Goal: Task Accomplishment & Management: Manage account settings

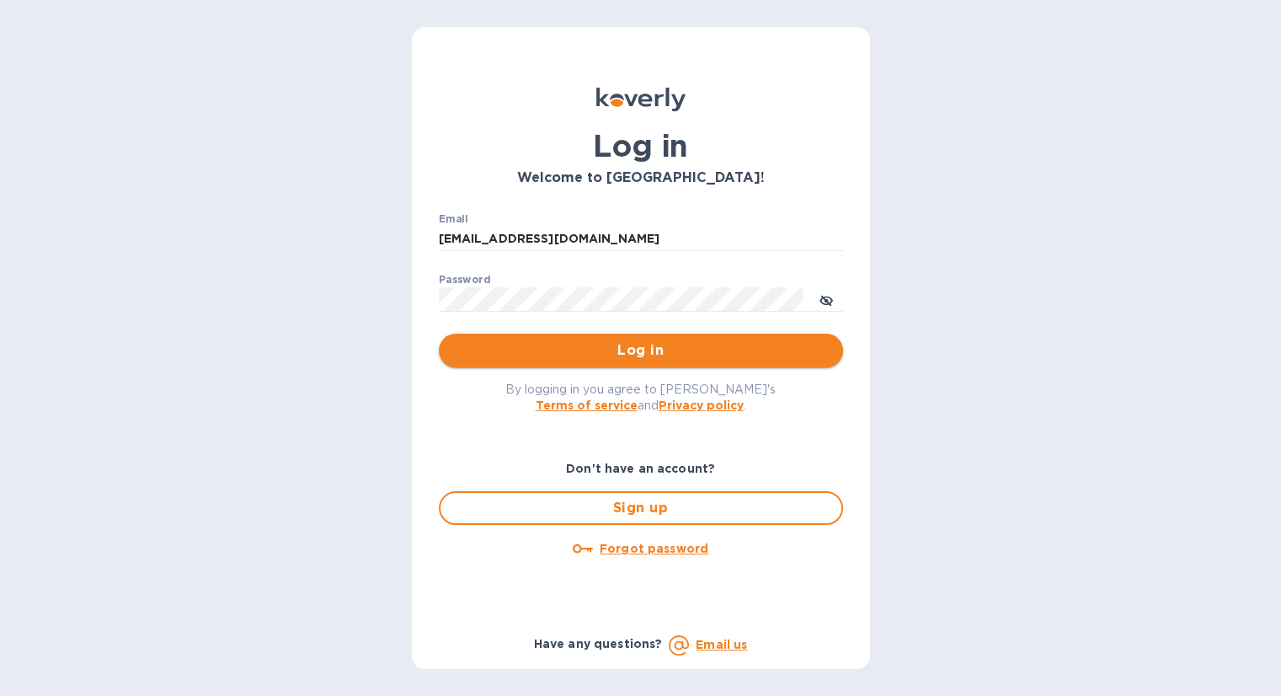
click at [696, 348] on span "Log in" at bounding box center [640, 350] width 377 height 20
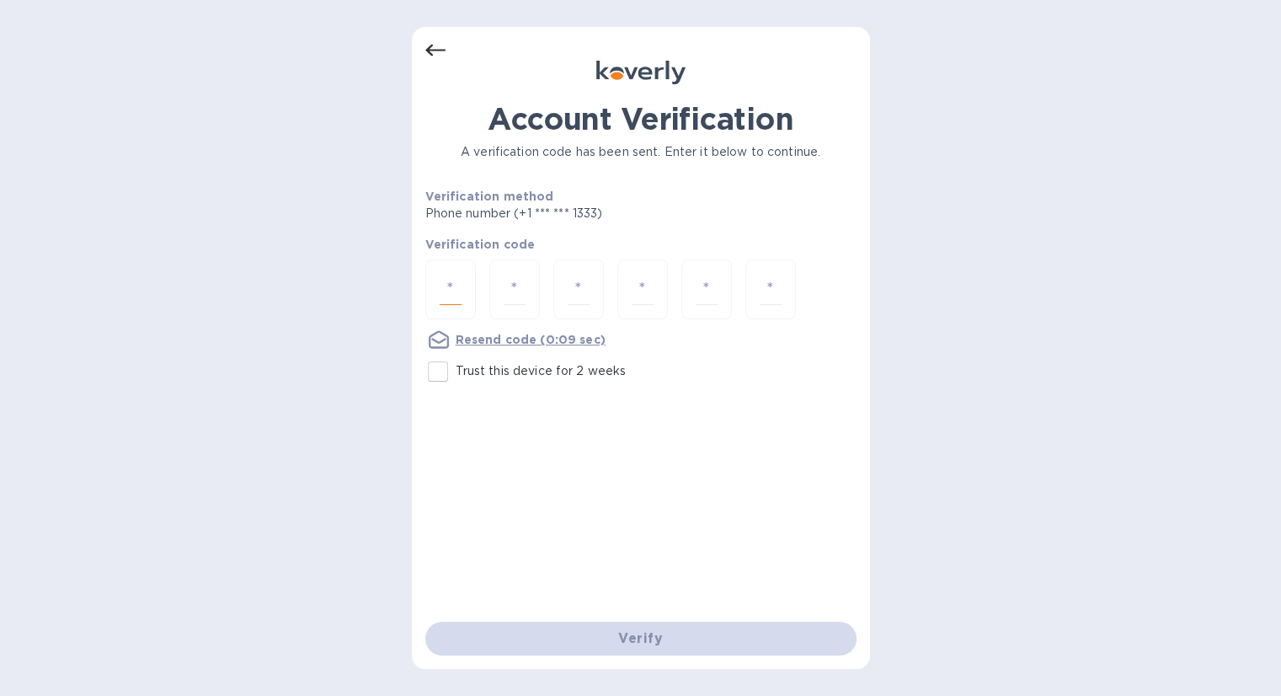
click at [461, 290] on input "number" at bounding box center [451, 289] width 22 height 31
type input "2"
type input "0"
type input "2"
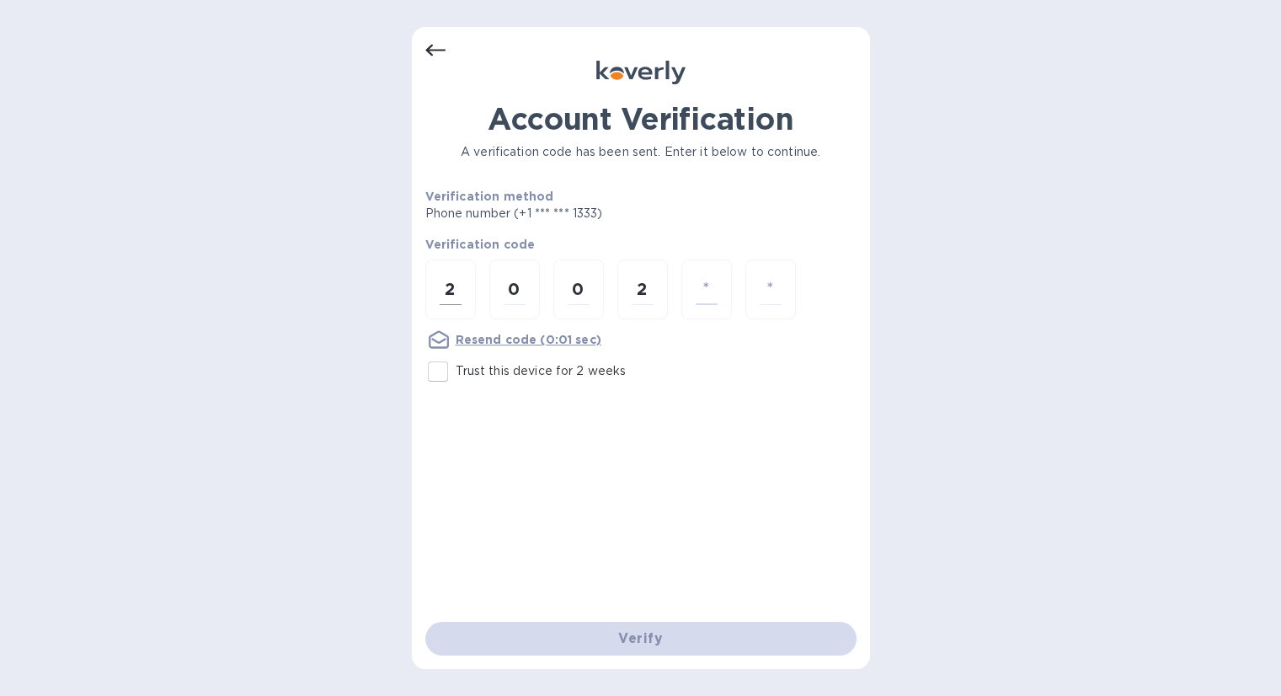
type input "5"
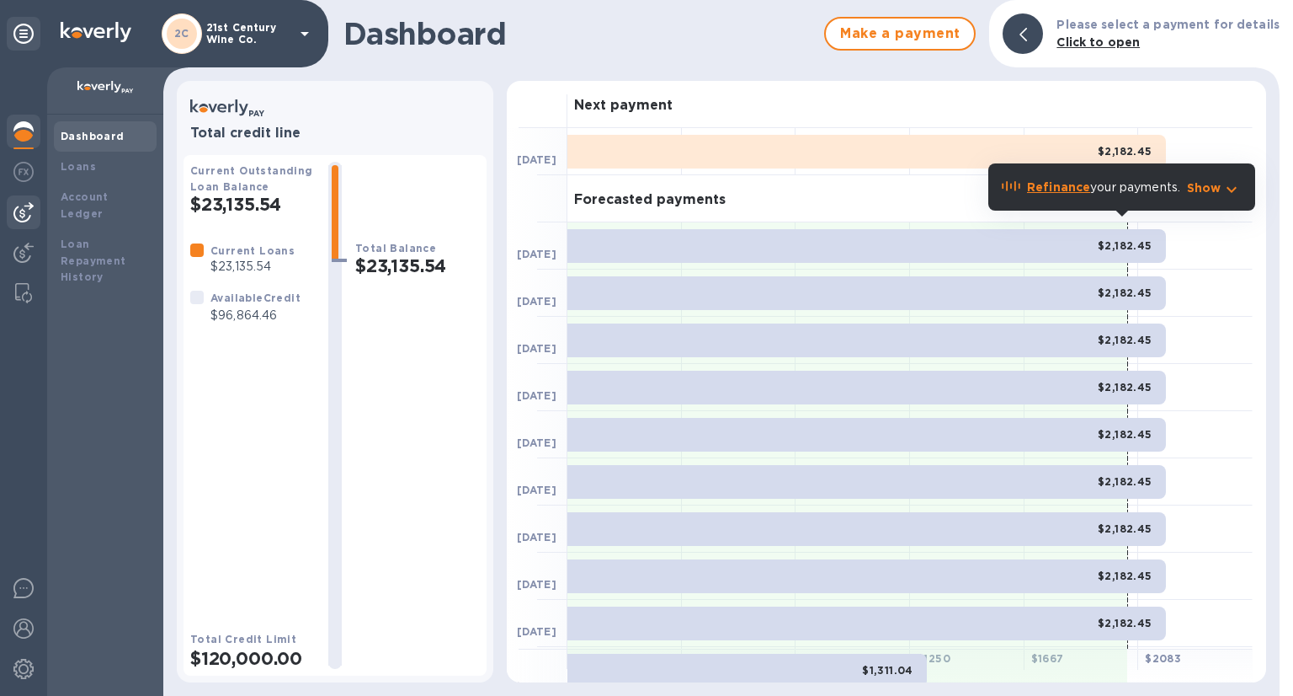
click at [24, 206] on img at bounding box center [23, 212] width 20 height 20
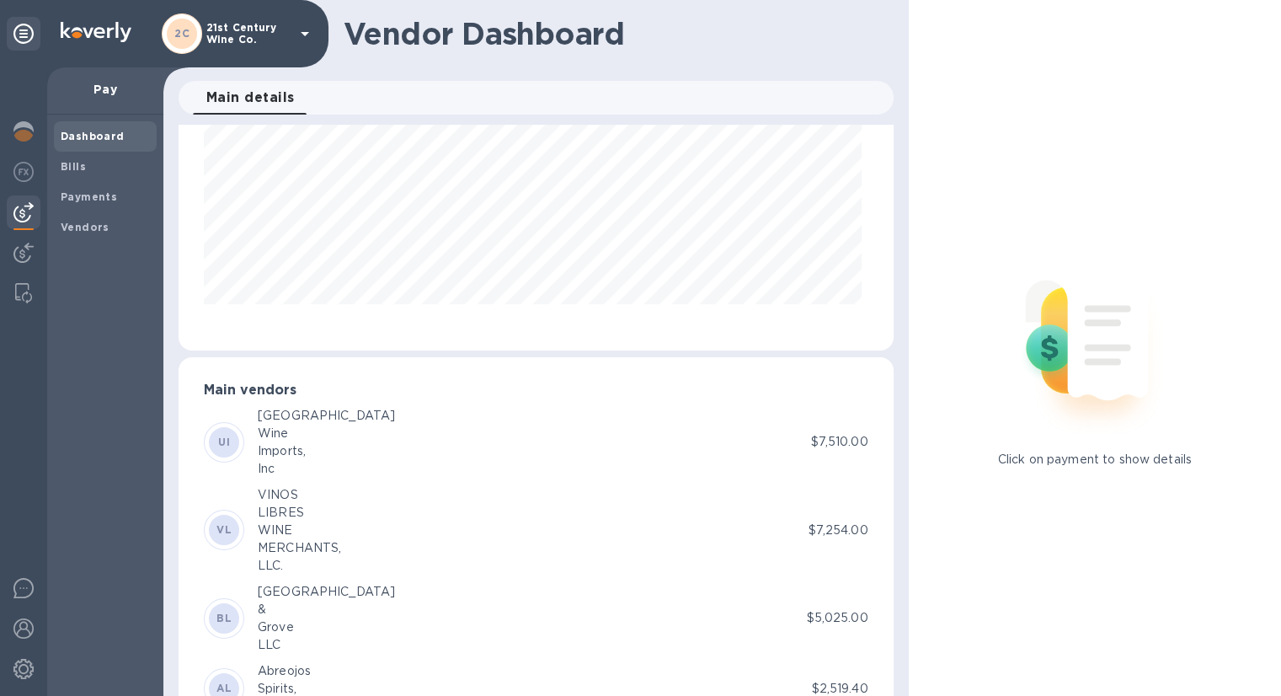
scroll to position [211, 0]
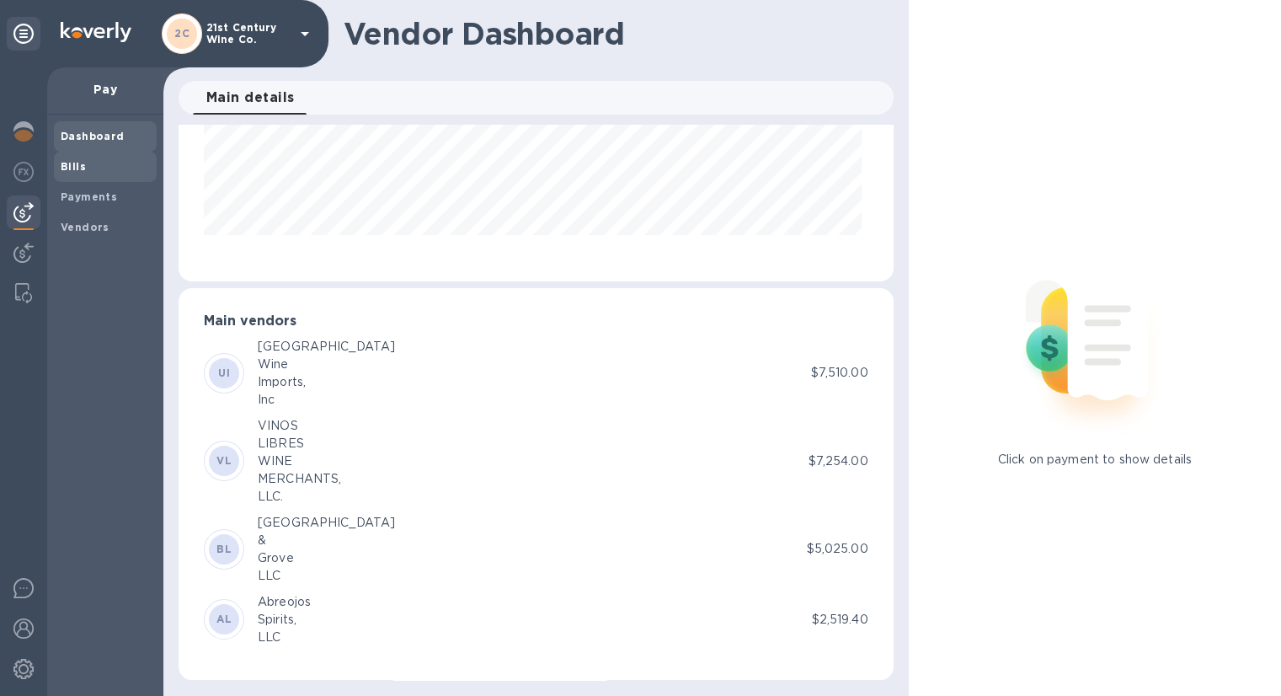
click at [89, 167] on span "Bills" at bounding box center [105, 166] width 89 height 17
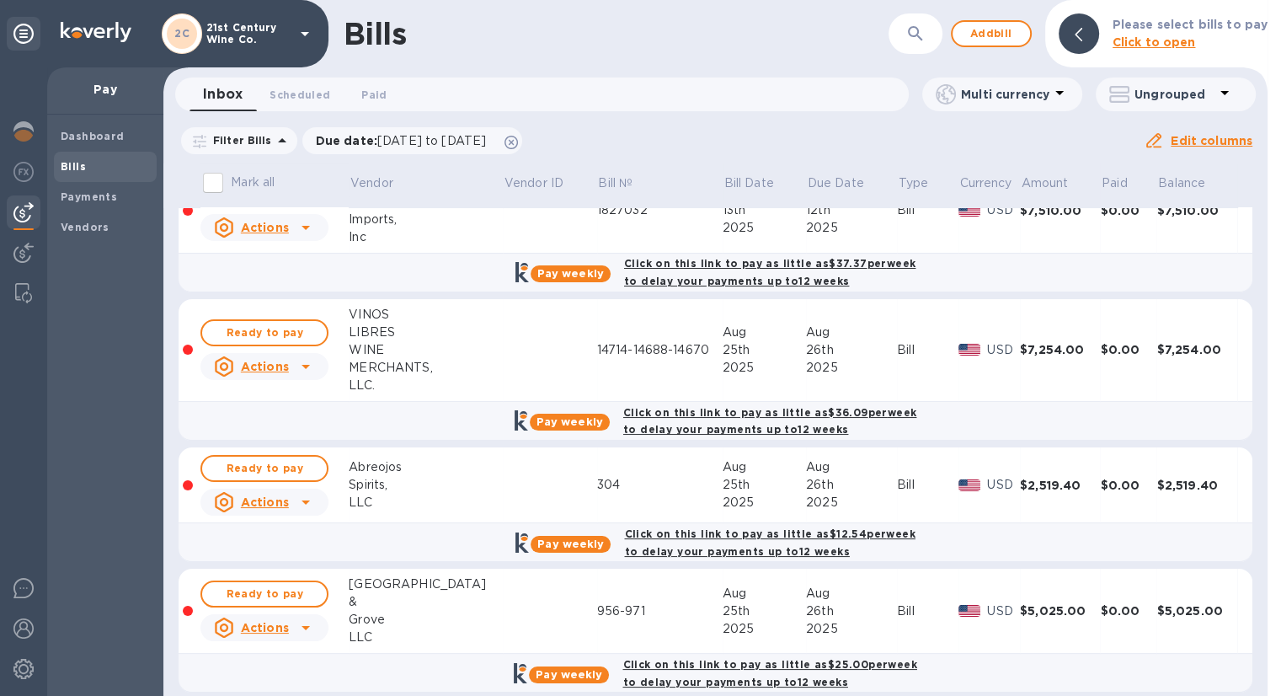
scroll to position [55, 0]
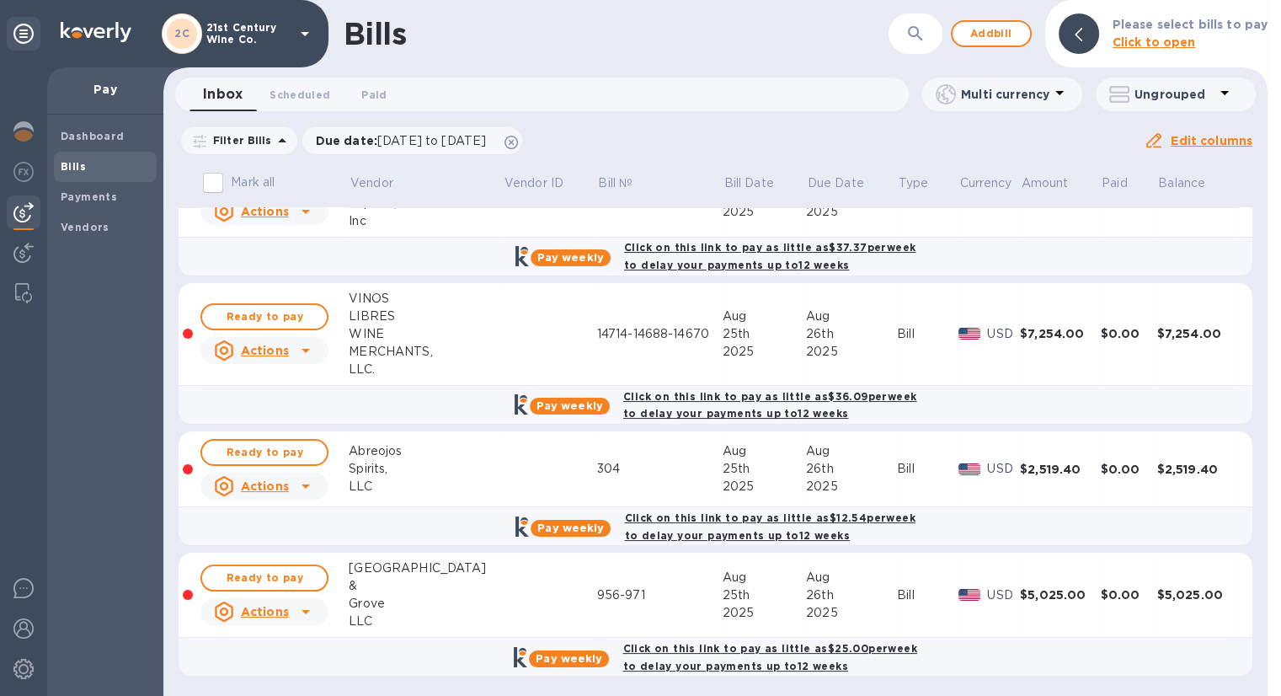
click at [597, 589] on div "956-971" at bounding box center [659, 595] width 125 height 18
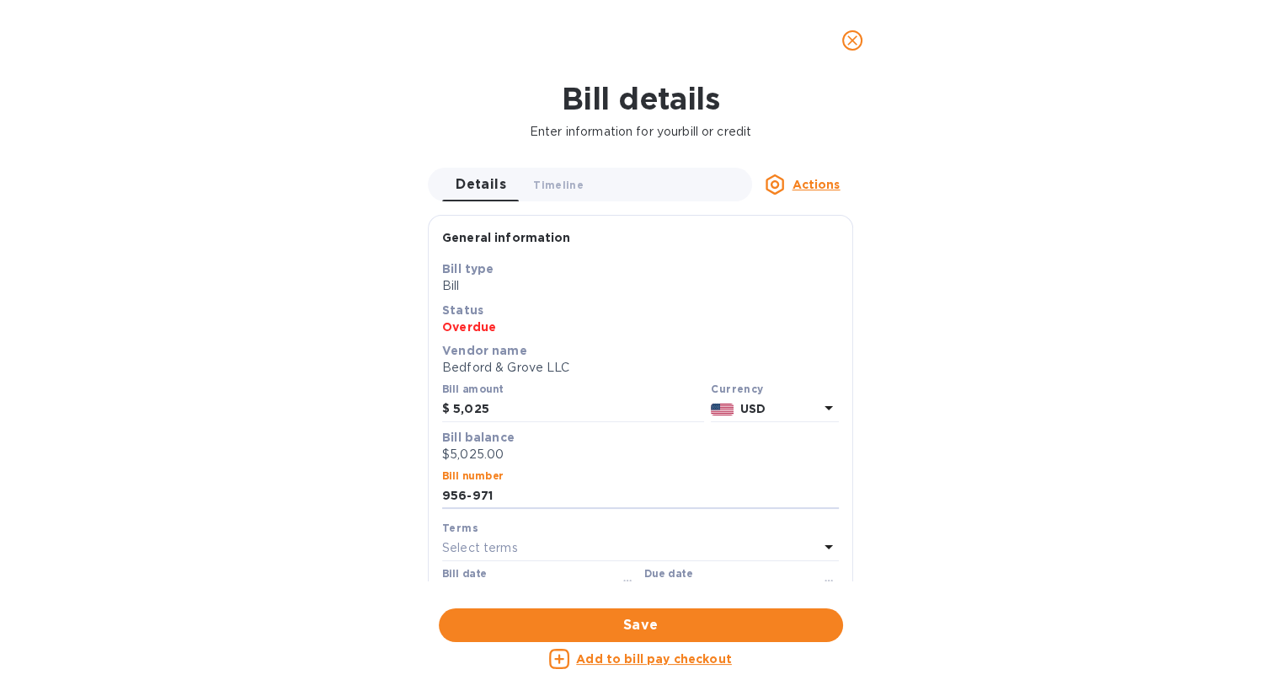
drag, startPoint x: 470, startPoint y: 496, endPoint x: 397, endPoint y: 496, distance: 72.4
click at [397, 496] on div "Bill details Enter information for your bill or credit Details 0 Timeline 0 Act…" at bounding box center [640, 388] width 1281 height 615
type input "971"
drag, startPoint x: 497, startPoint y: 412, endPoint x: 413, endPoint y: 422, distance: 84.8
click at [413, 422] on div "Bill details Enter information for your bill or credit Details 0 Timeline 0 Act…" at bounding box center [640, 388] width 1281 height 615
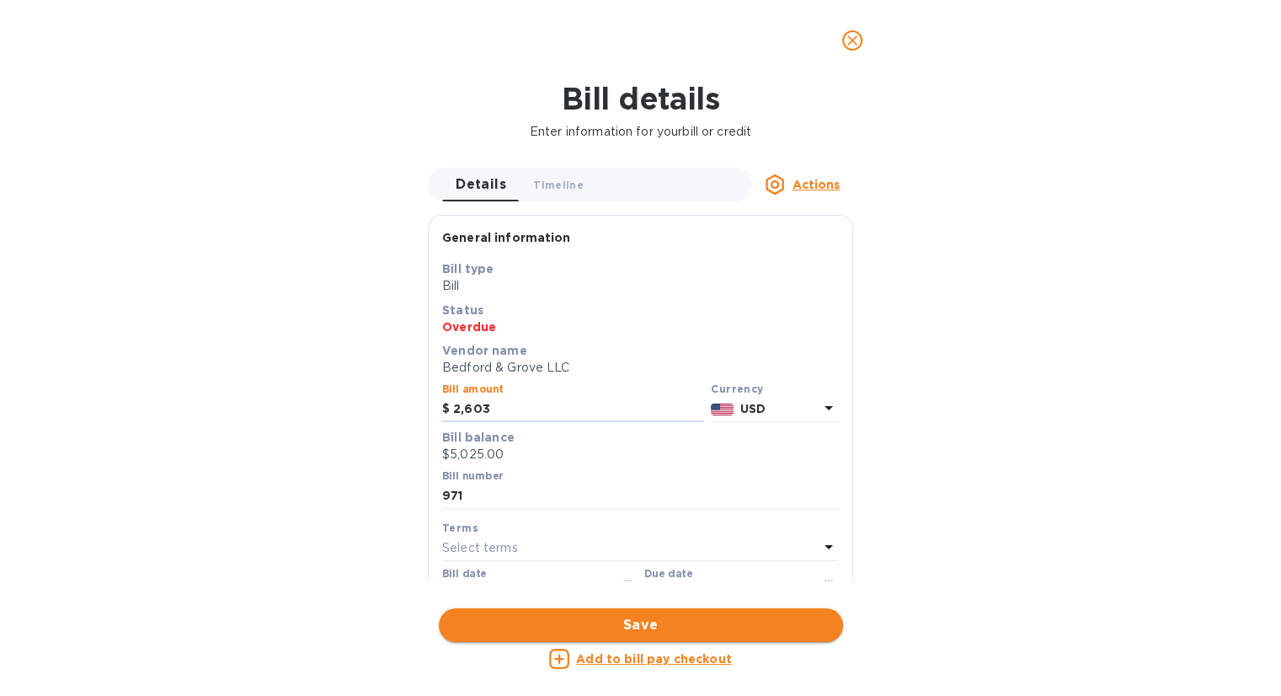
type input "2,603"
click at [592, 627] on span "Save" at bounding box center [640, 625] width 377 height 20
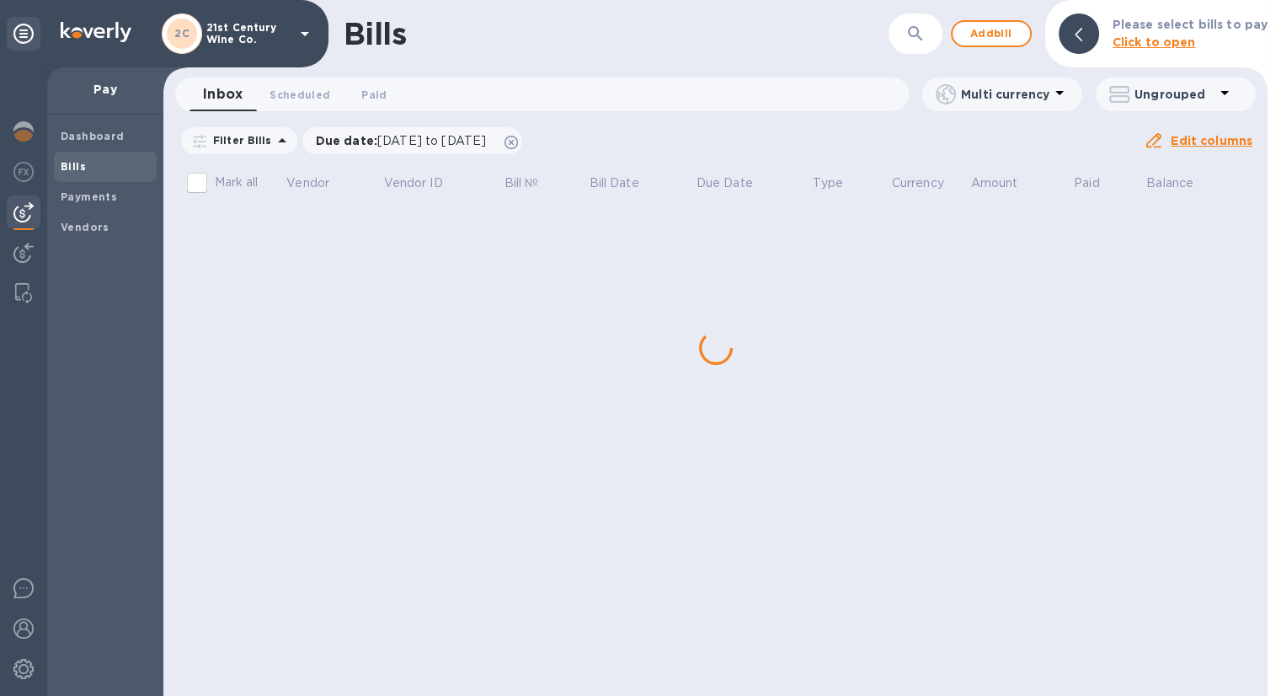
scroll to position [0, 0]
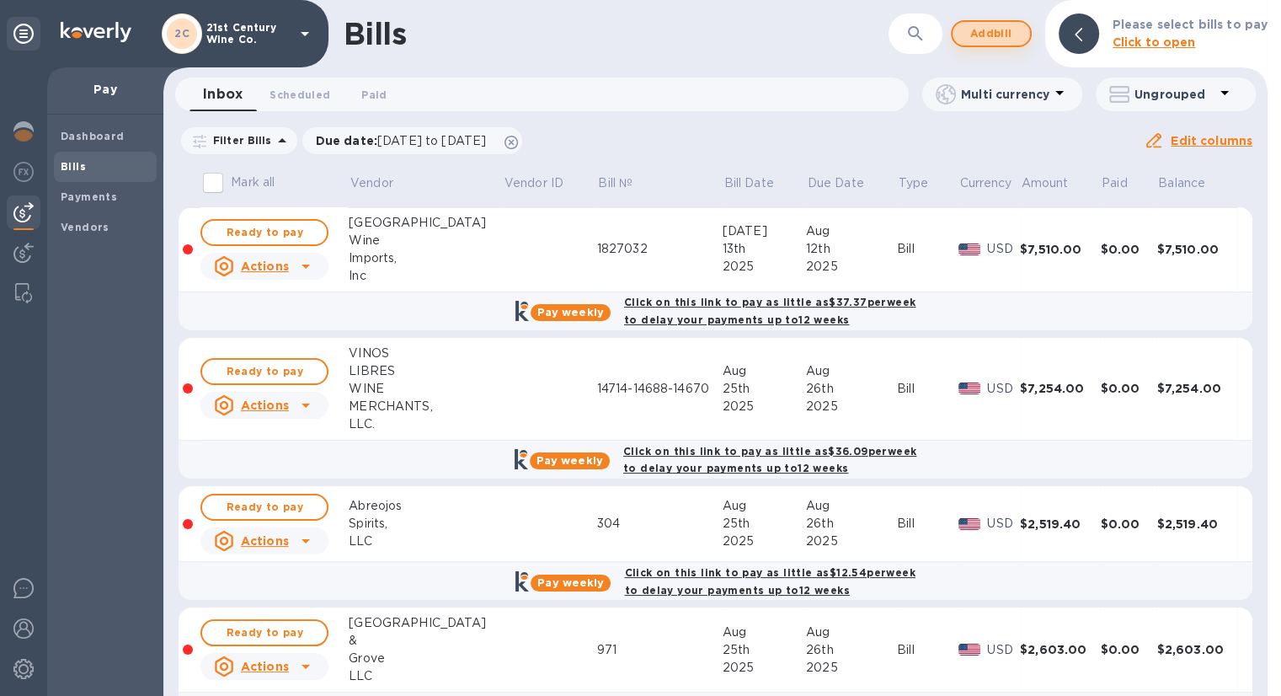
click at [1004, 29] on span "Add bill" at bounding box center [991, 34] width 51 height 20
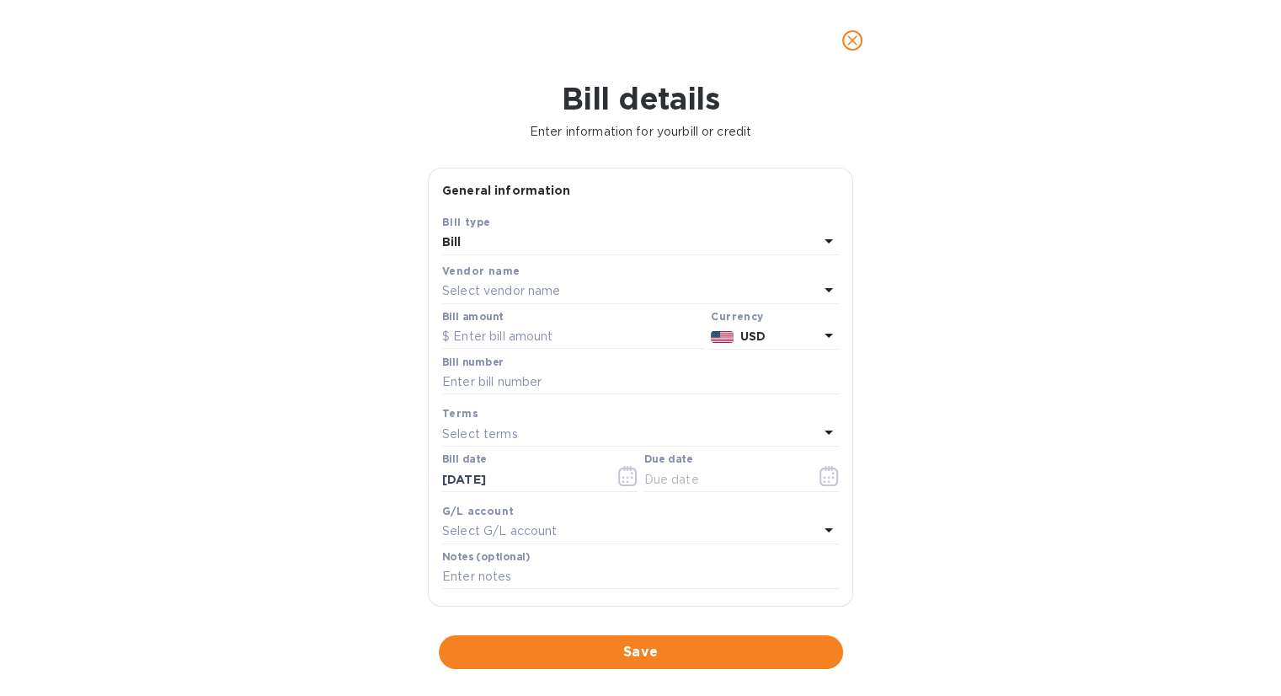
click at [492, 280] on div "Select vendor name" at bounding box center [630, 292] width 376 height 24
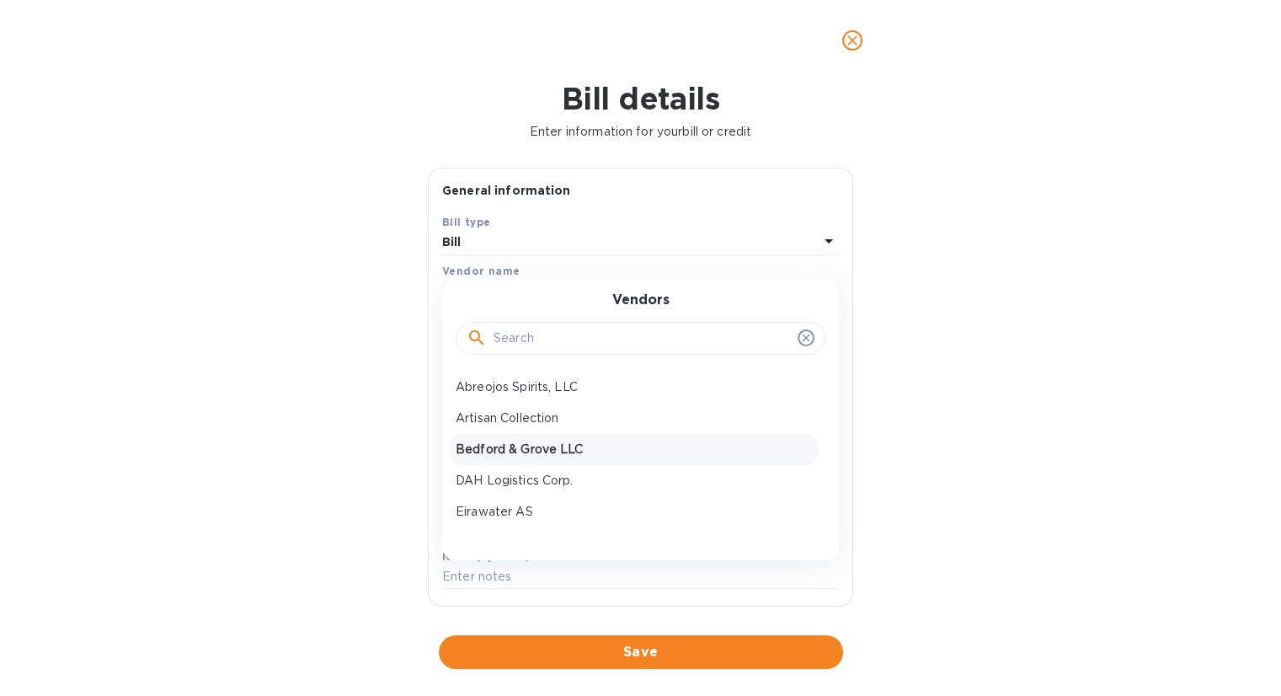
click at [525, 444] on p "Bedford & Grove LLC" at bounding box center [634, 449] width 356 height 18
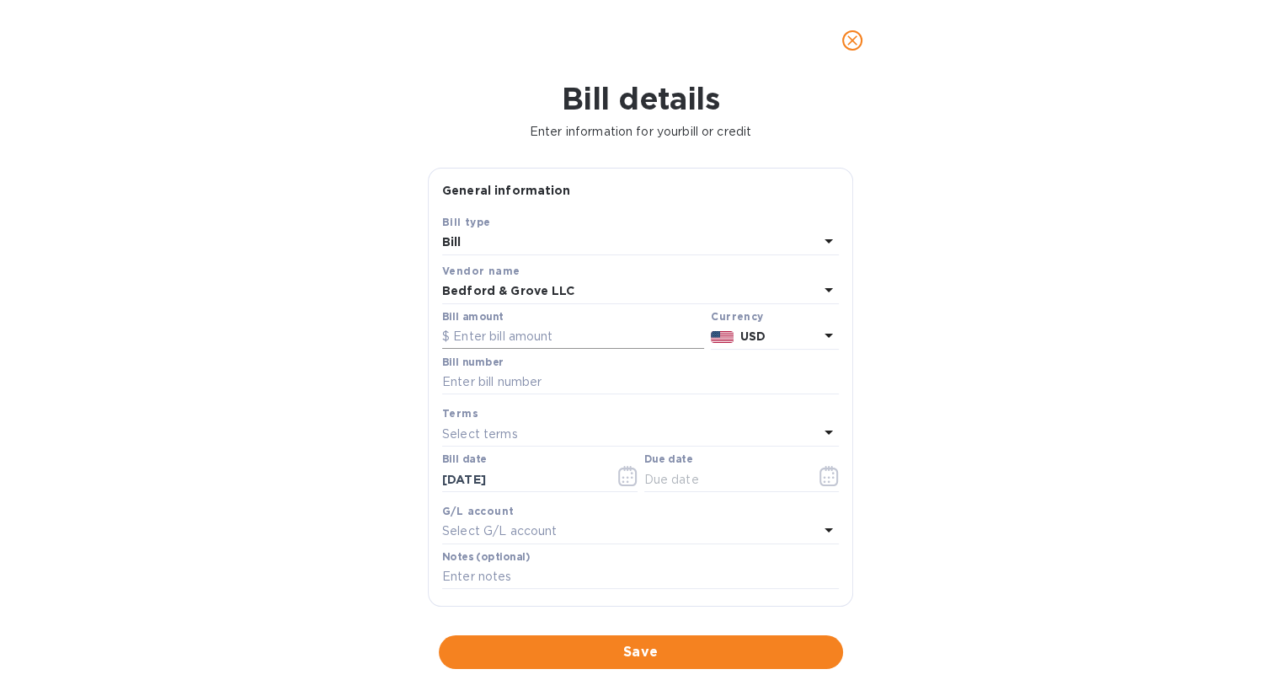
click at [518, 340] on input "text" at bounding box center [573, 336] width 262 height 25
type input "2,422"
click at [553, 381] on input "text" at bounding box center [640, 382] width 397 height 25
type input "956"
click at [819, 476] on icon "button" at bounding box center [828, 476] width 19 height 20
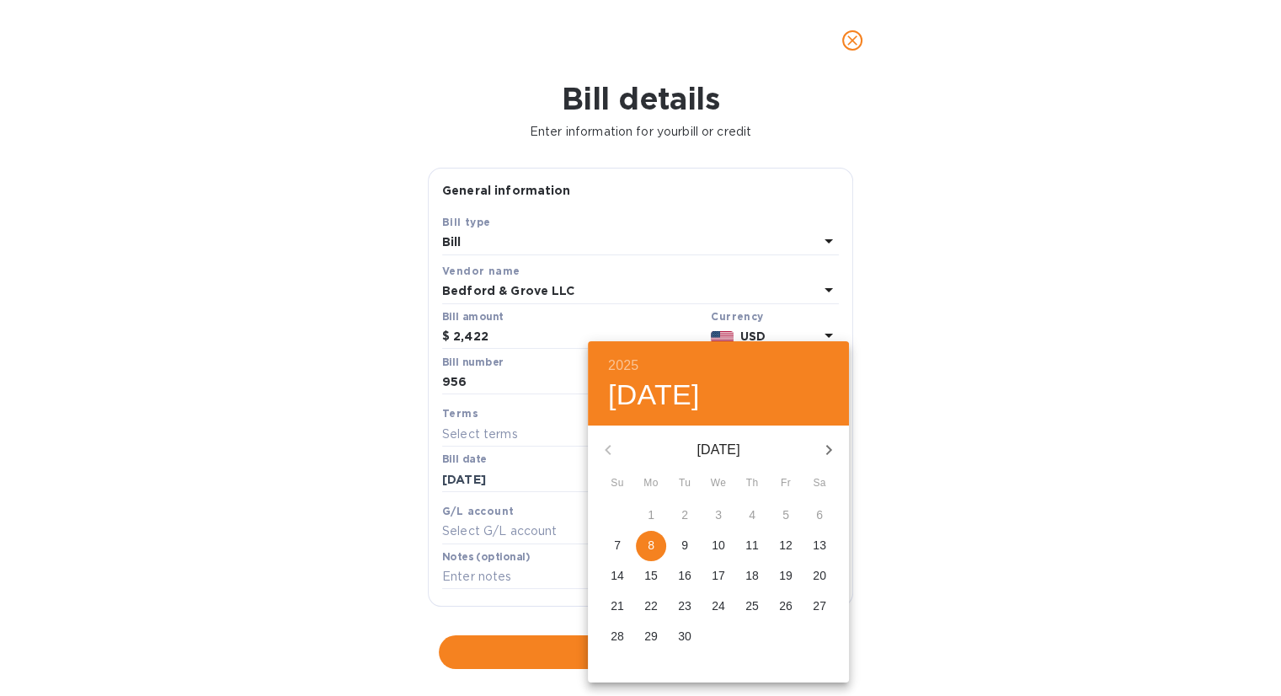
click at [647, 541] on span "8" at bounding box center [651, 544] width 30 height 17
type input "09/08/2025"
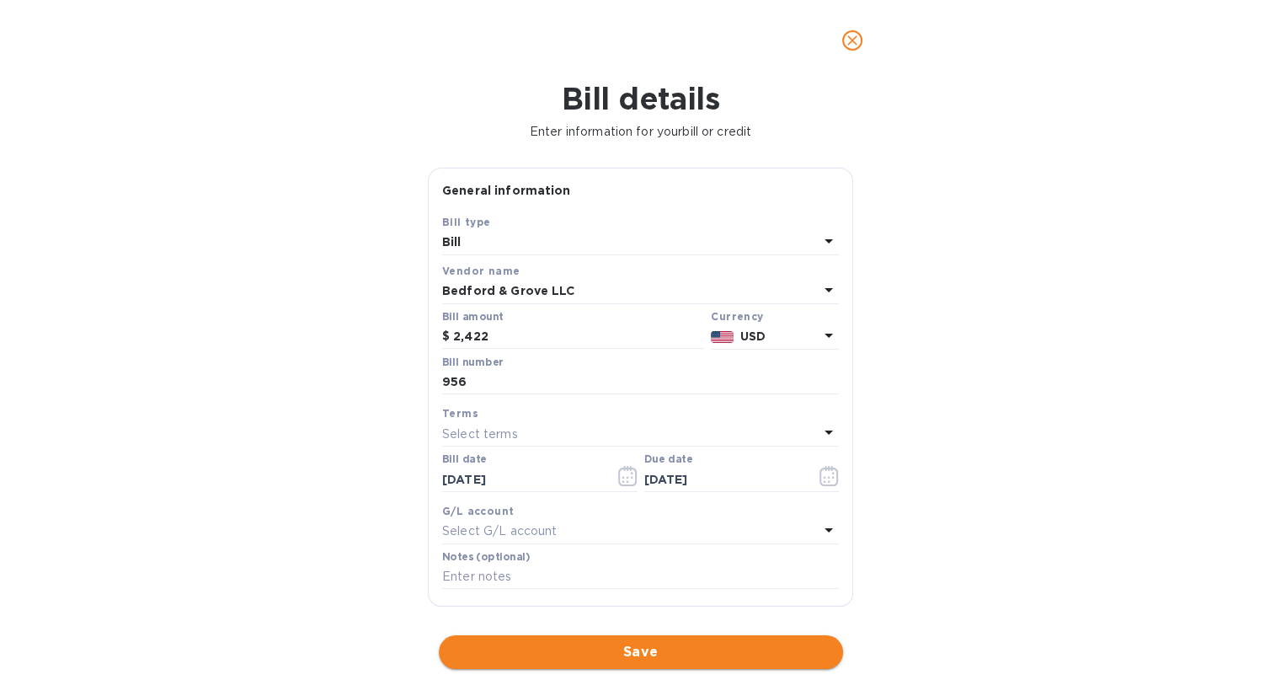
click at [633, 648] on span "Save" at bounding box center [640, 652] width 377 height 20
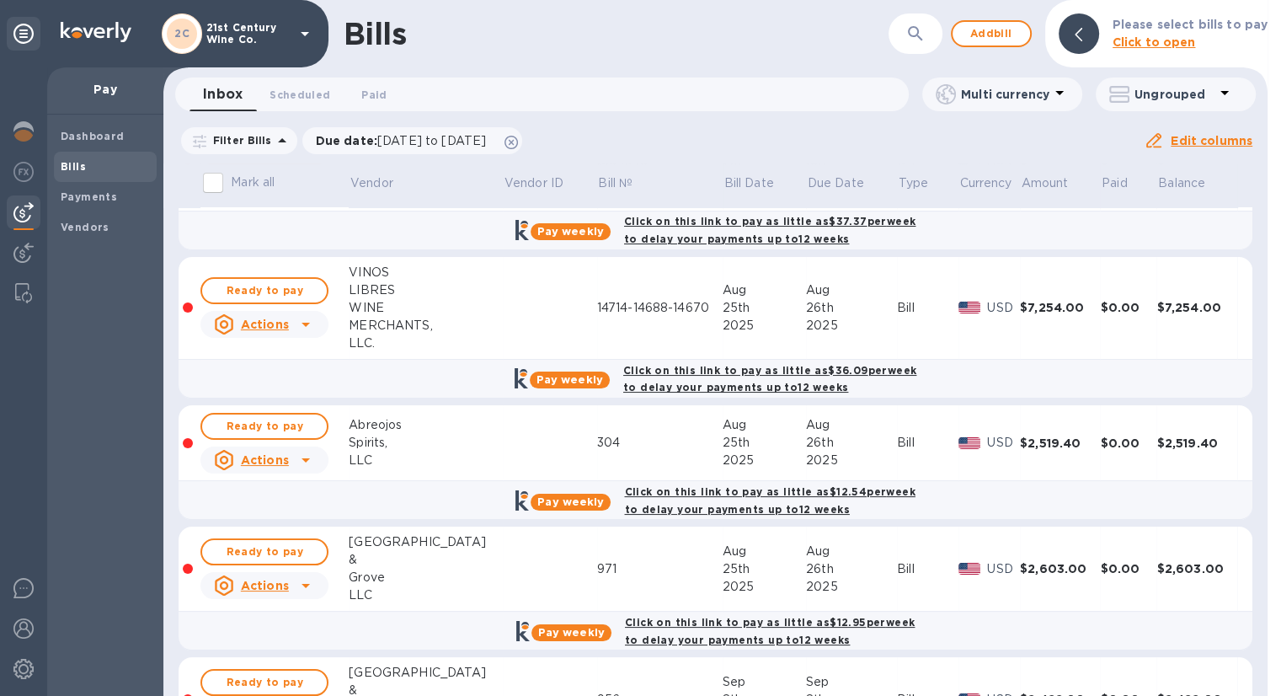
scroll to position [185, 0]
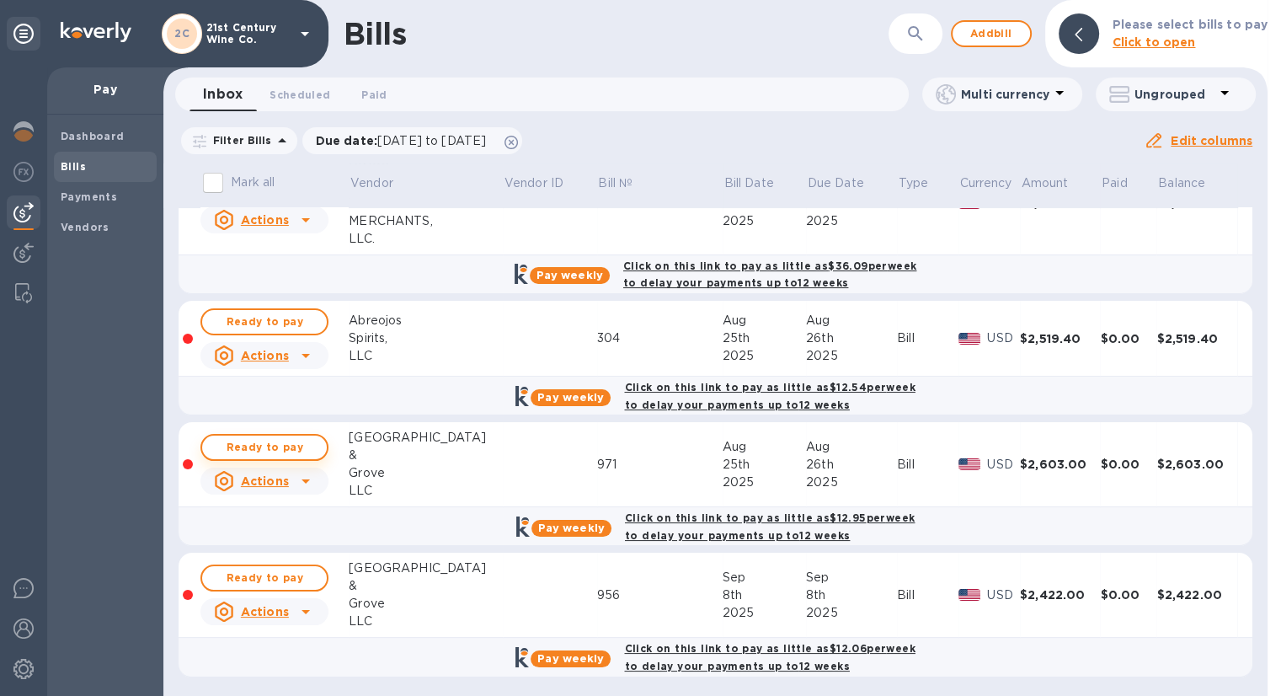
click at [310, 447] on span "Ready to pay" at bounding box center [265, 447] width 98 height 20
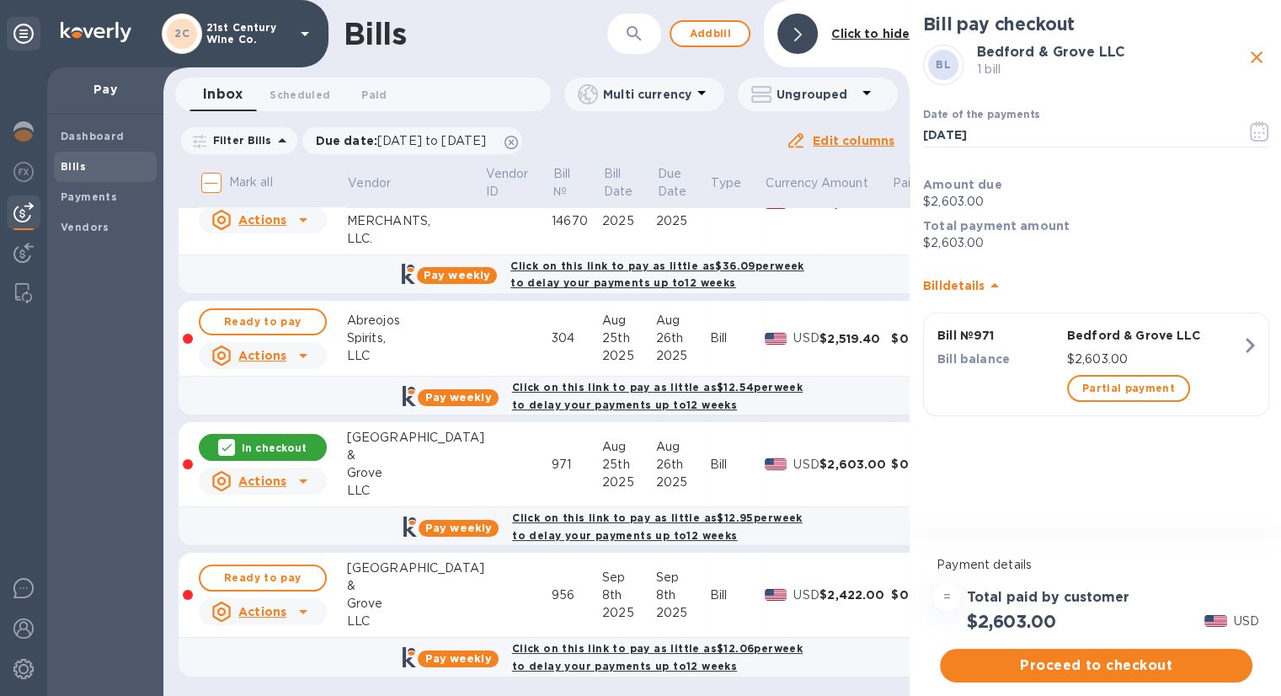
click at [310, 447] on div "In checkout" at bounding box center [263, 447] width 128 height 27
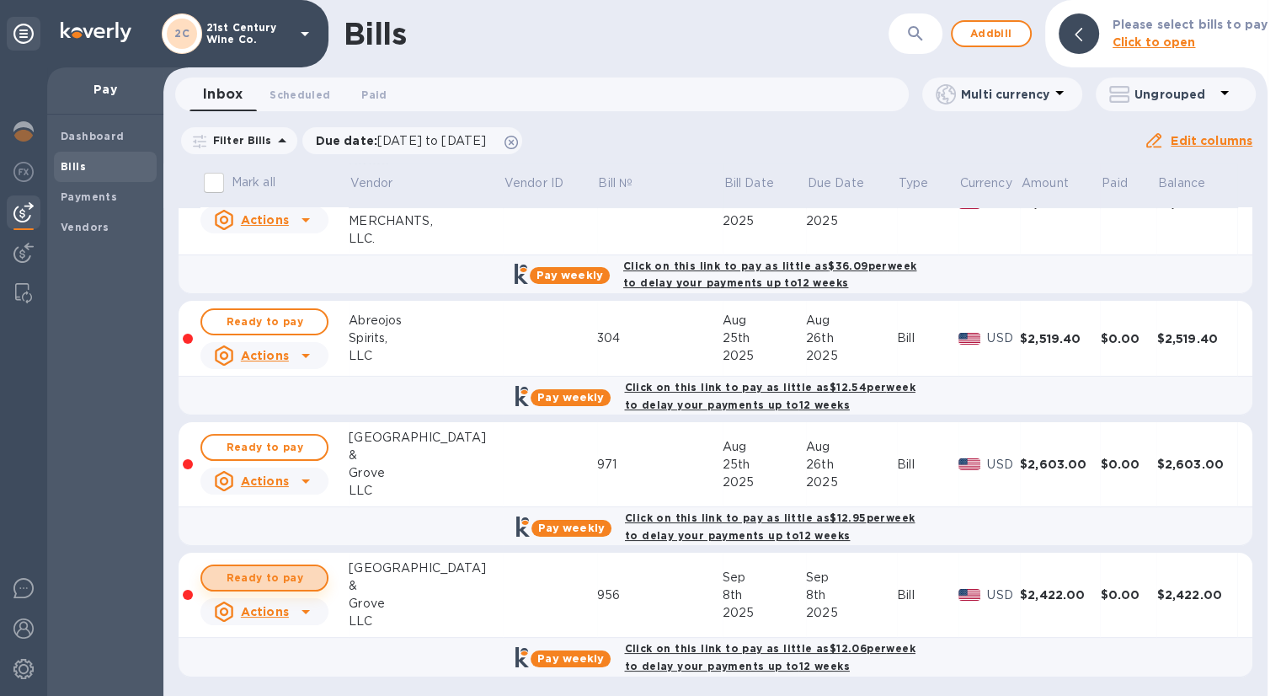
click at [293, 570] on span "Ready to pay" at bounding box center [265, 578] width 98 height 20
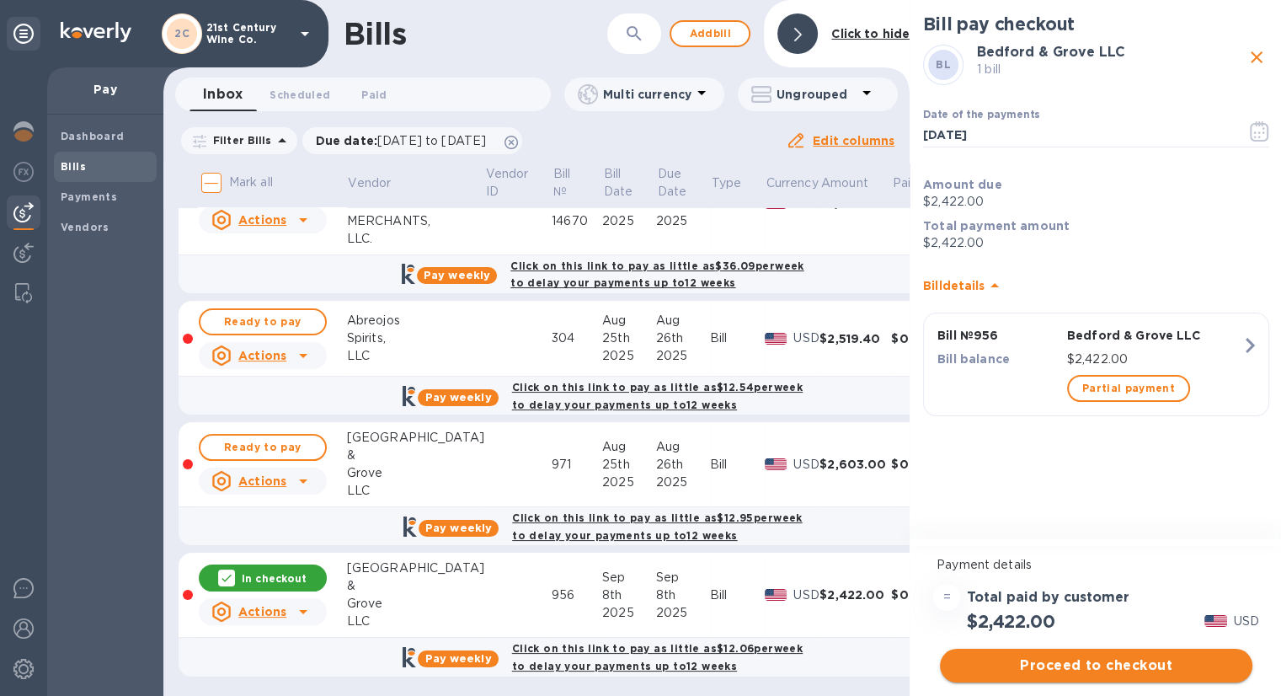
click at [1150, 664] on span "Proceed to checkout" at bounding box center [1095, 665] width 285 height 20
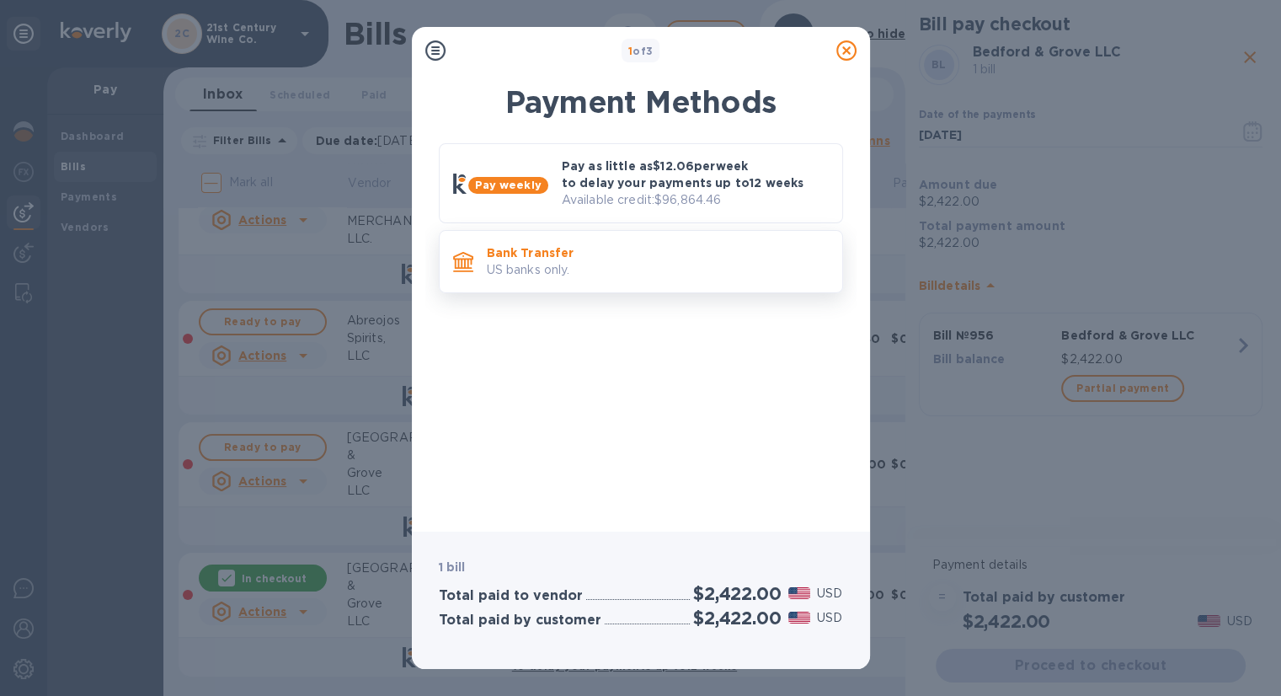
click at [642, 274] on p "US banks only." at bounding box center [658, 270] width 342 height 18
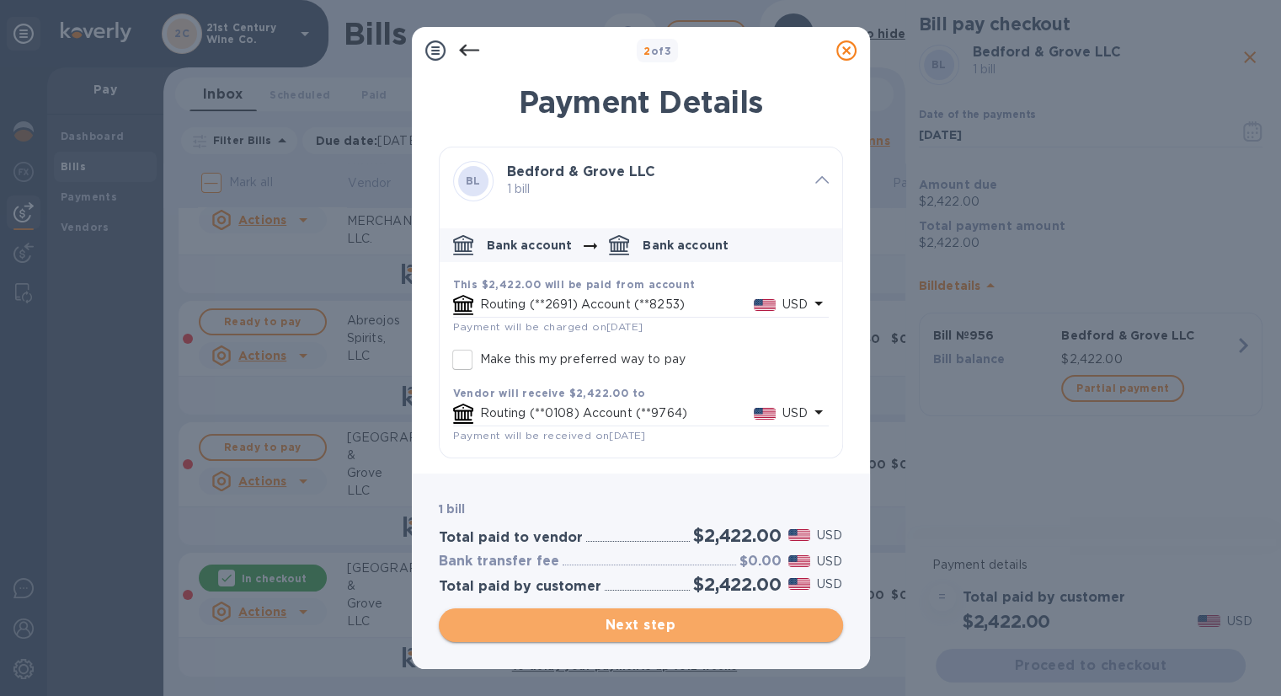
click at [564, 622] on span "Next step" at bounding box center [640, 625] width 377 height 20
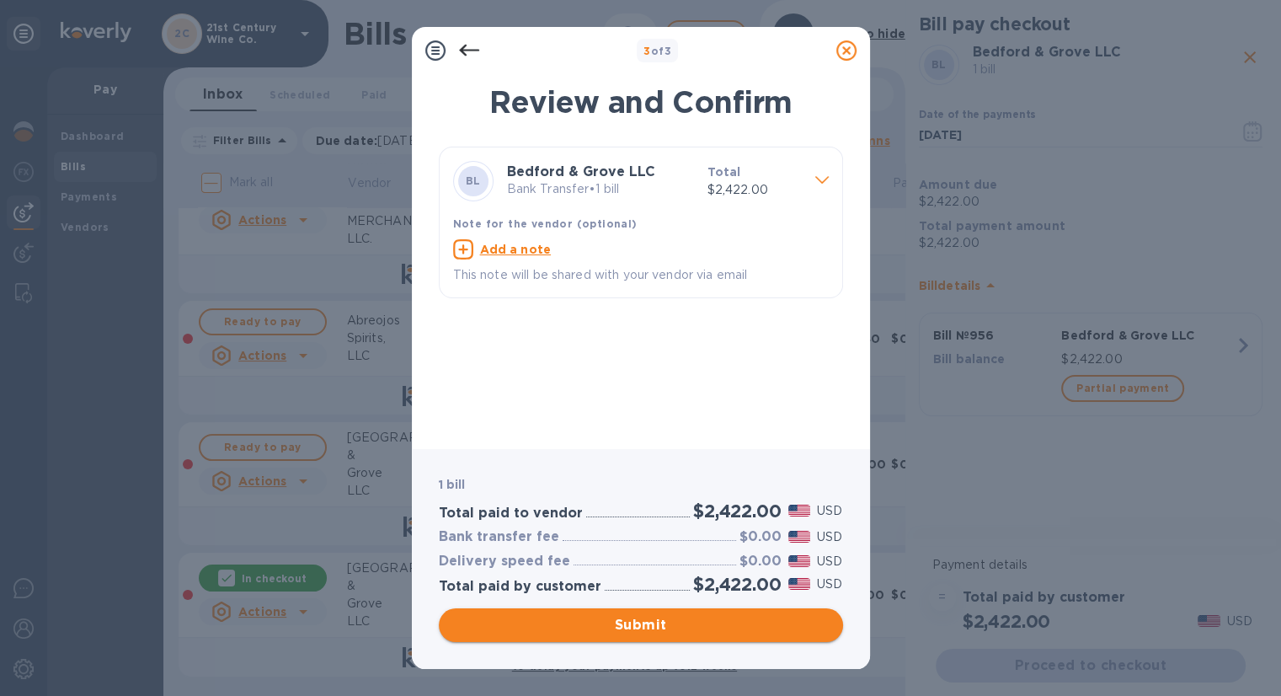
click at [614, 615] on span "Submit" at bounding box center [640, 625] width 377 height 20
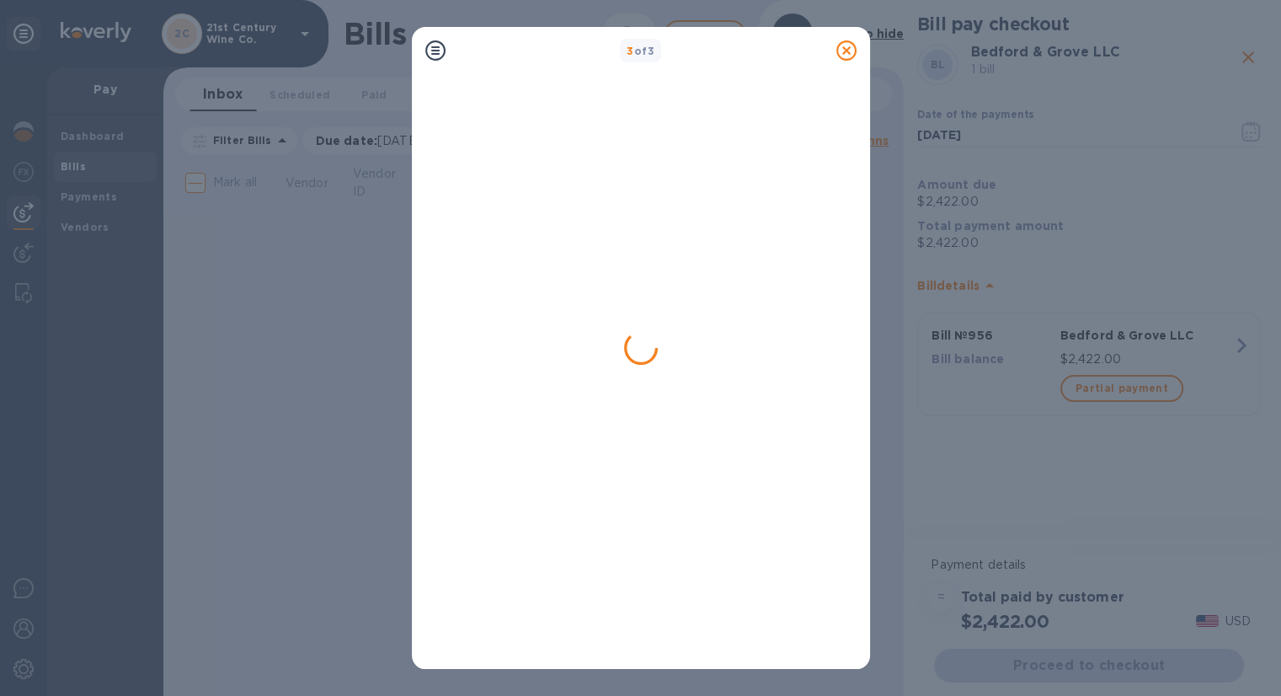
scroll to position [0, 0]
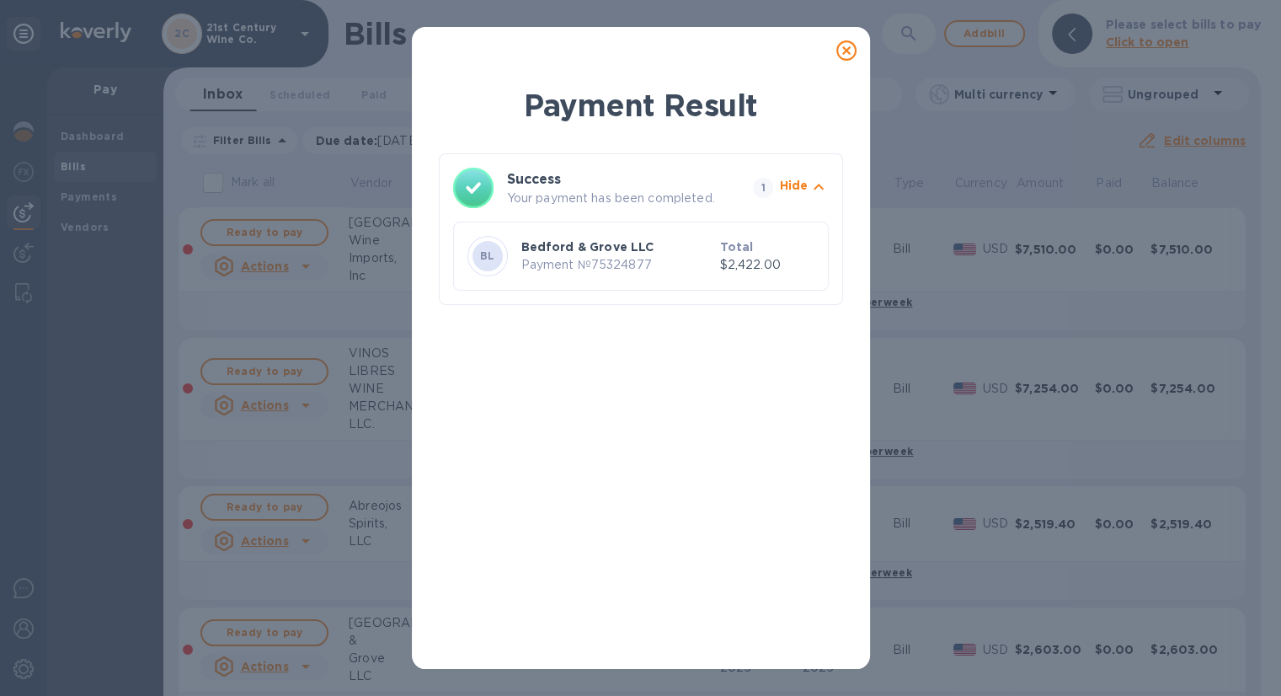
click at [848, 51] on icon at bounding box center [846, 50] width 20 height 20
